Goal: Go to known website: Access a specific website the user already knows

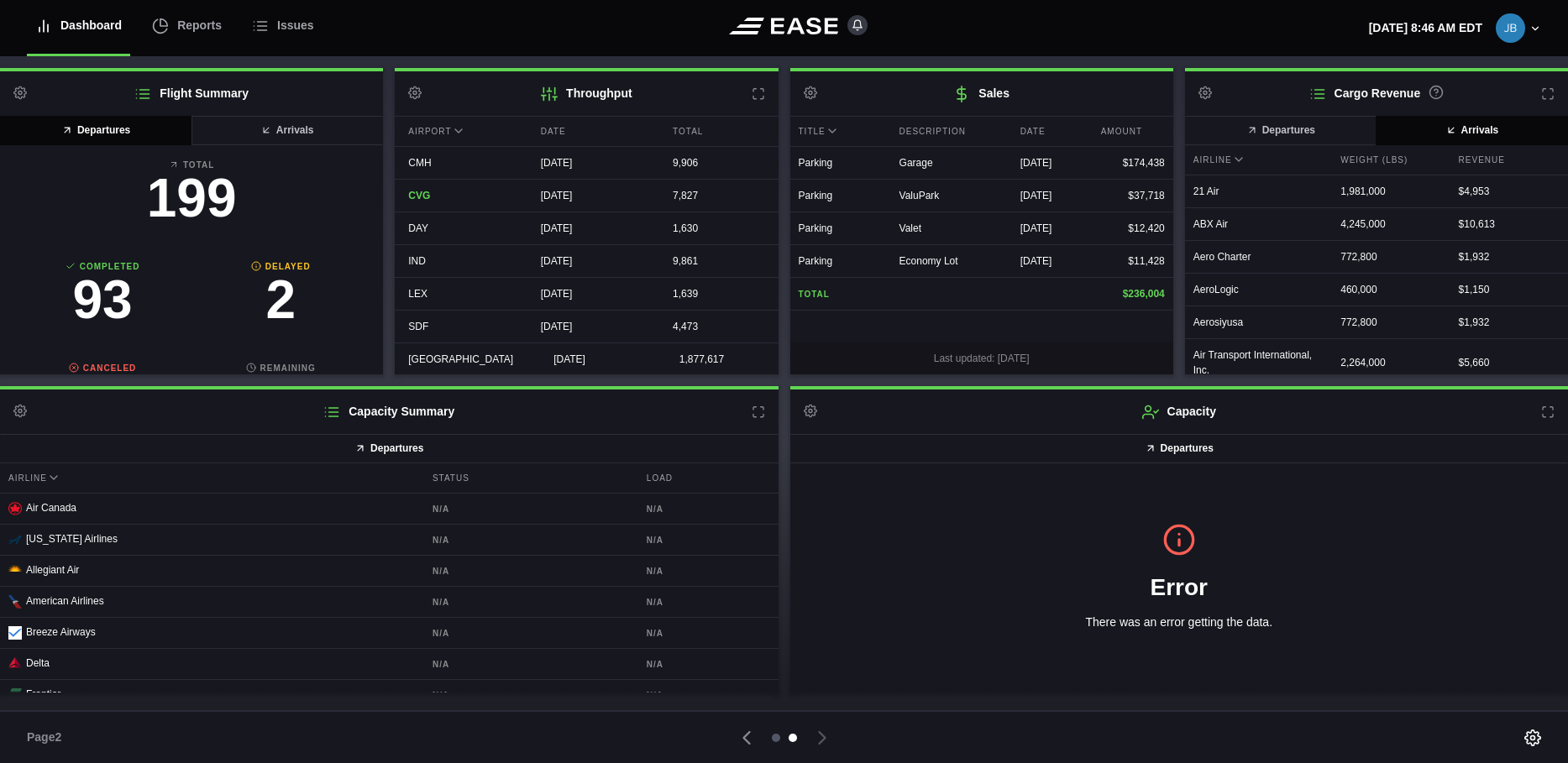
click at [777, 737] on div at bounding box center [776, 738] width 9 height 9
